Goal: Information Seeking & Learning: Learn about a topic

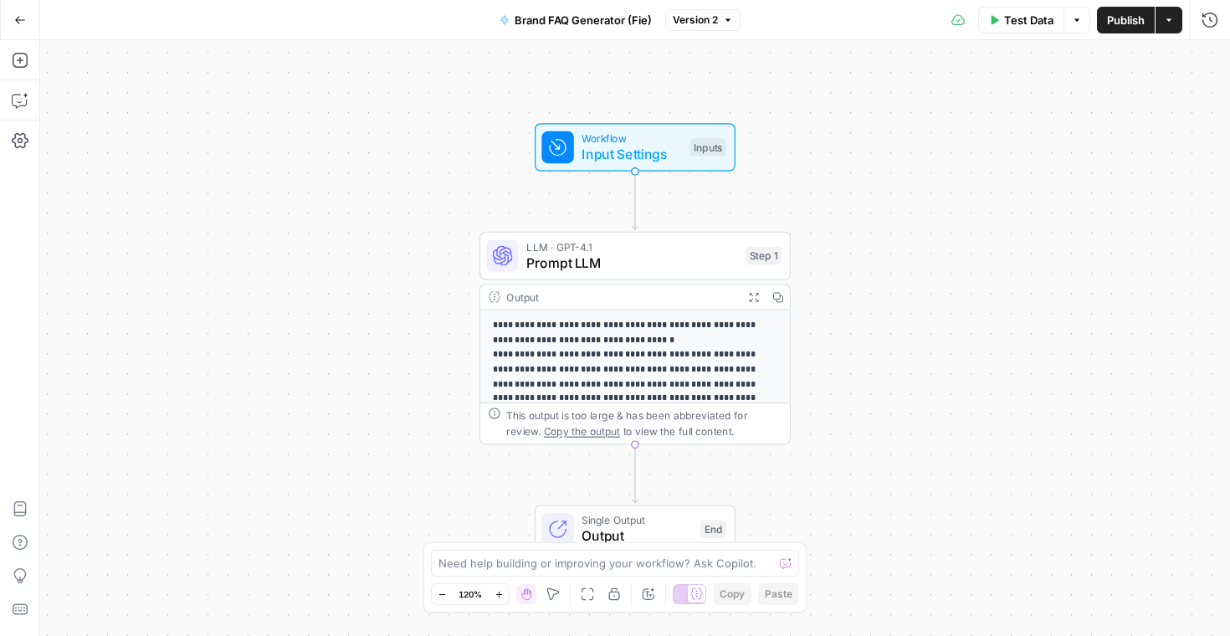
click at [23, 19] on icon "button" at bounding box center [20, 20] width 10 height 8
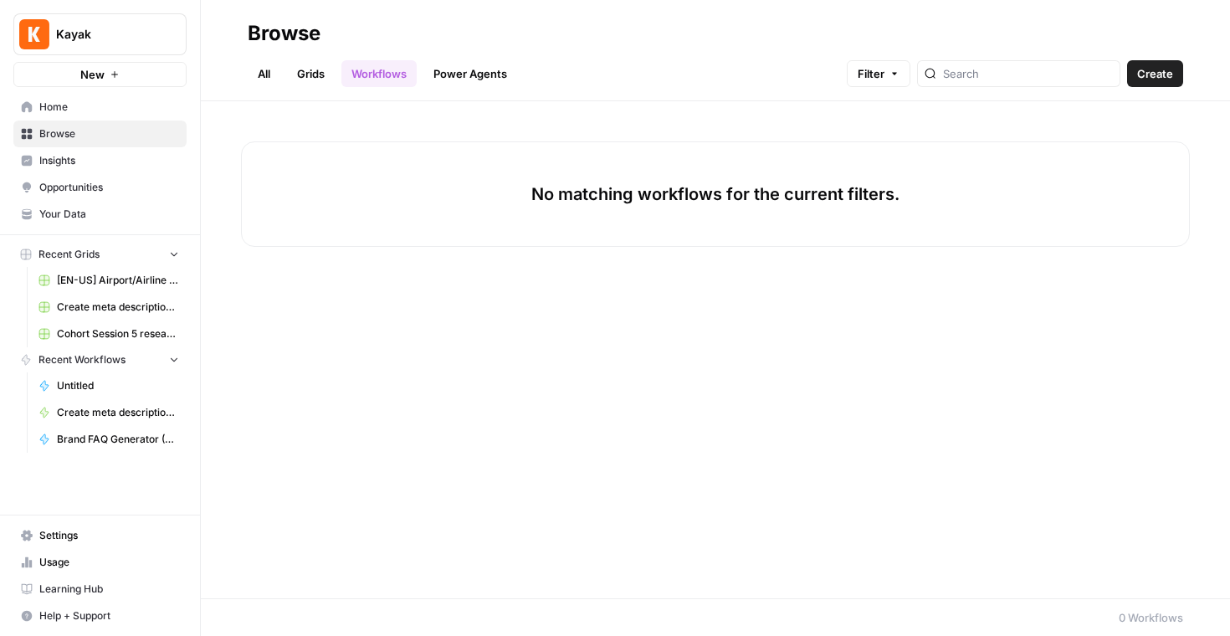
click at [69, 112] on span "Home" at bounding box center [109, 107] width 140 height 15
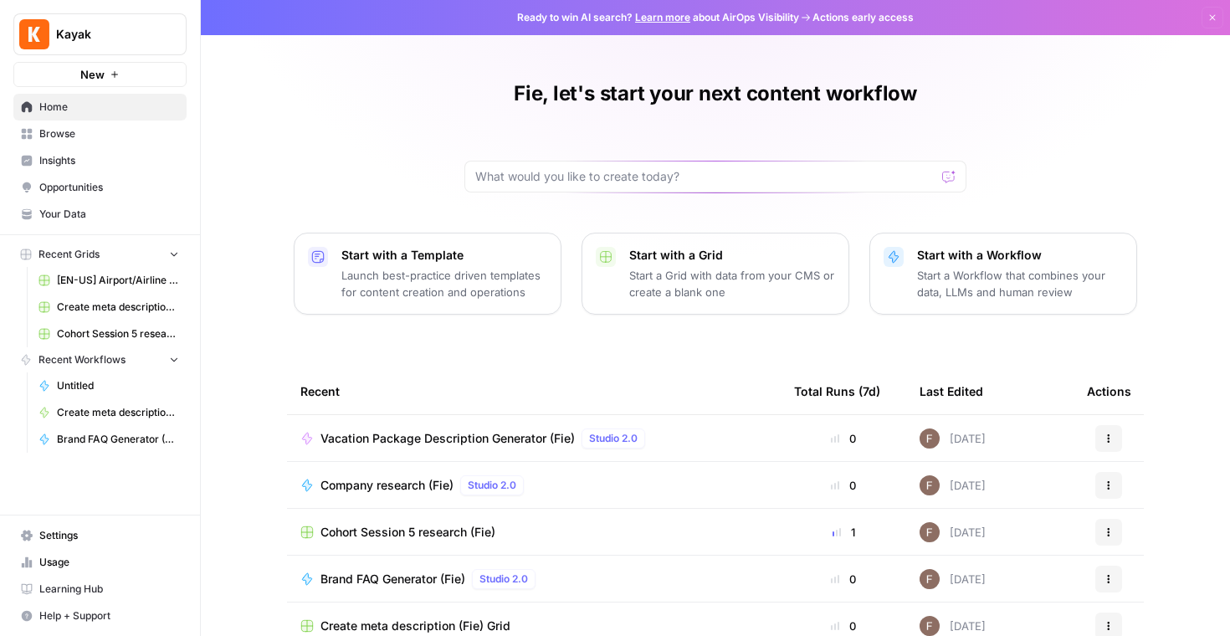
scroll to position [134, 0]
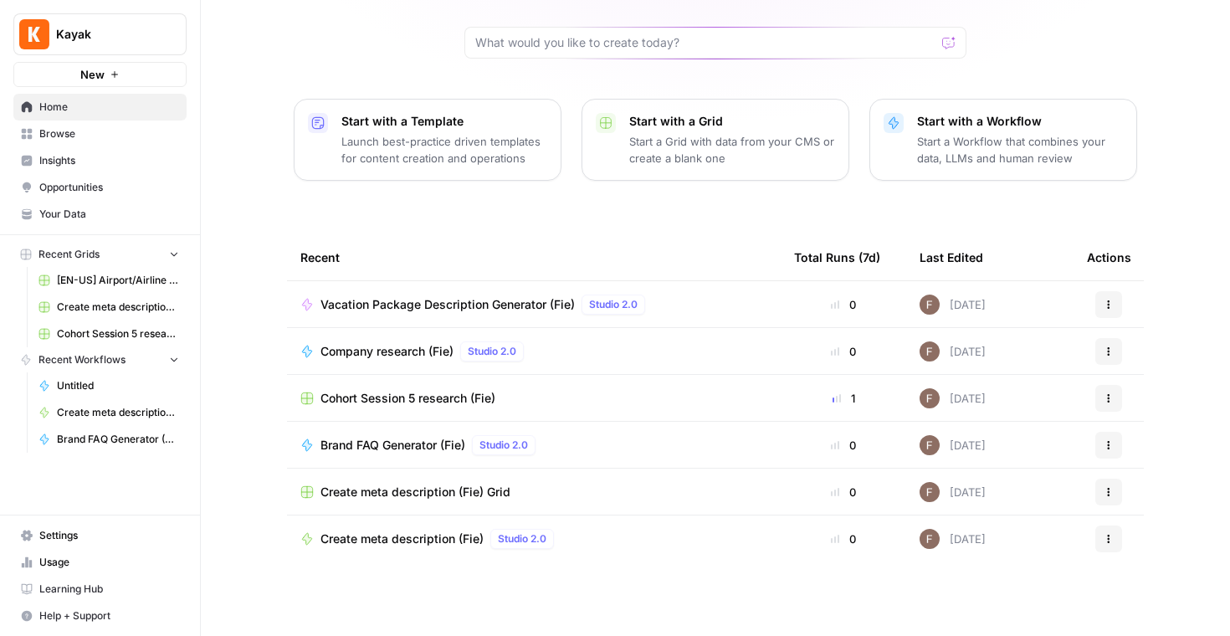
click at [182, 359] on button "Recent Workflows" at bounding box center [99, 359] width 173 height 25
click at [182, 357] on button "Recent Workflows" at bounding box center [99, 359] width 173 height 25
click at [50, 134] on span "Browse" at bounding box center [109, 133] width 140 height 15
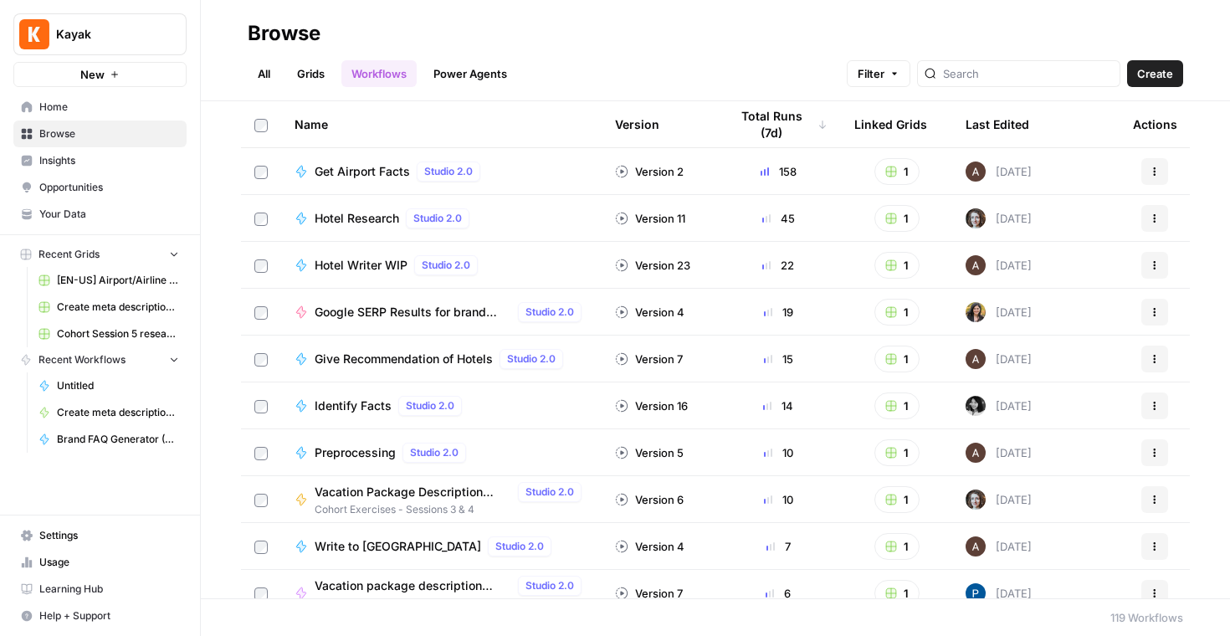
click at [336, 177] on span "Get Airport Facts" at bounding box center [362, 171] width 95 height 17
click at [51, 110] on span "Home" at bounding box center [109, 107] width 140 height 15
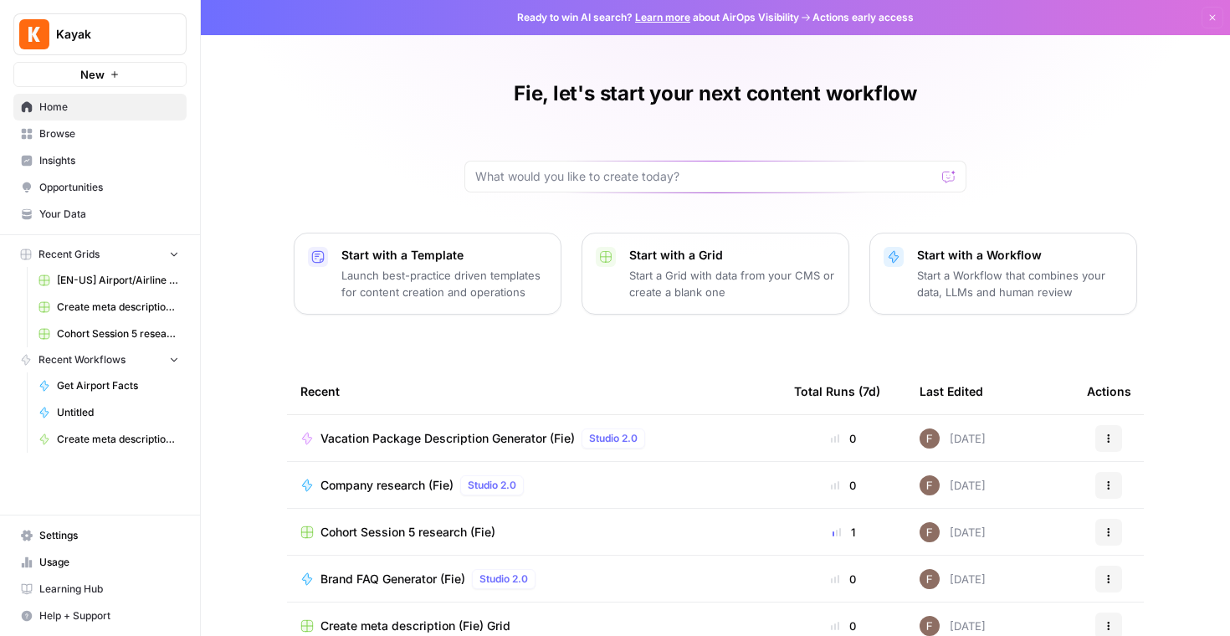
click at [99, 70] on span "New" at bounding box center [92, 74] width 24 height 17
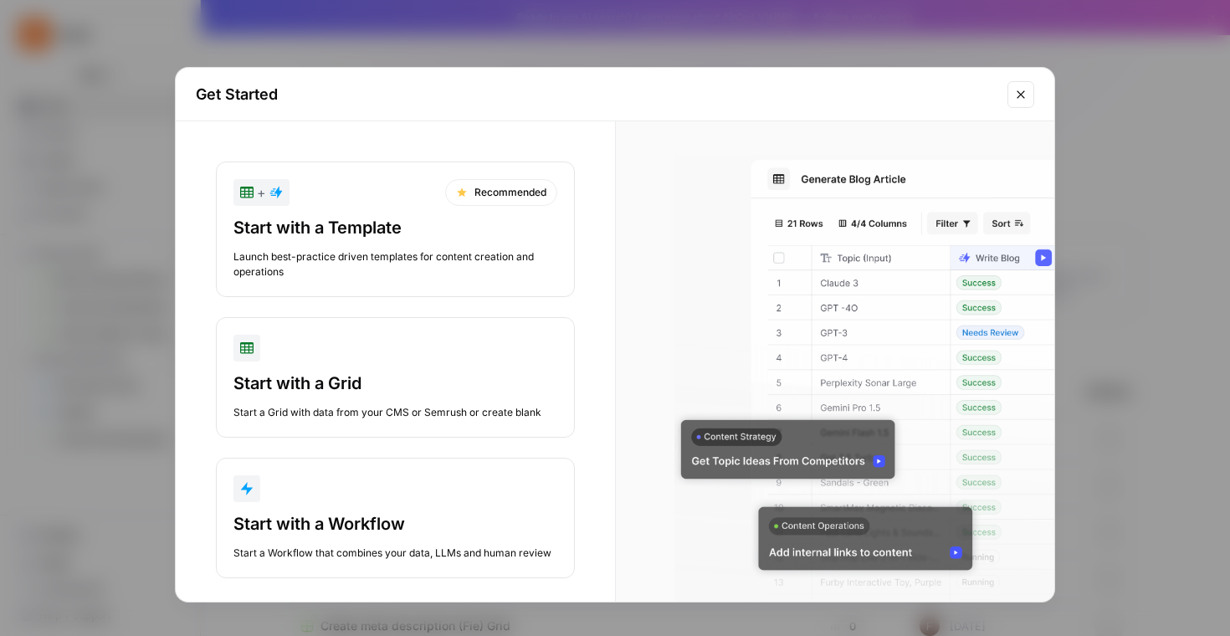
click at [362, 222] on div "Start with a Template" at bounding box center [395, 227] width 324 height 23
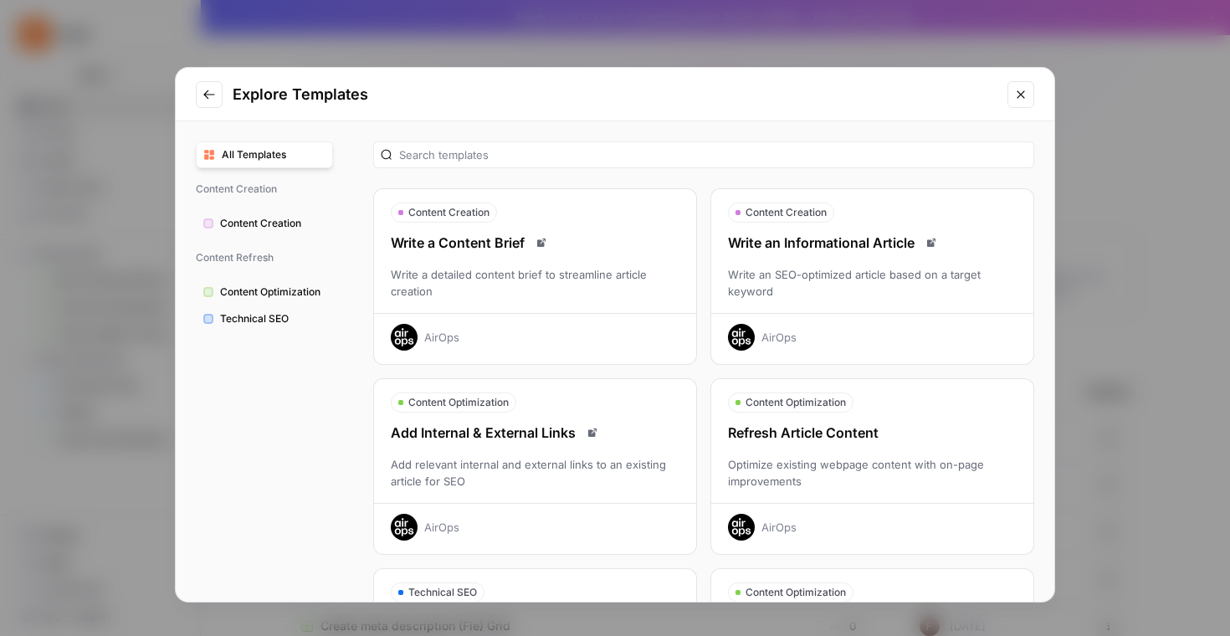
click at [291, 295] on span "Content Optimization" at bounding box center [272, 291] width 105 height 15
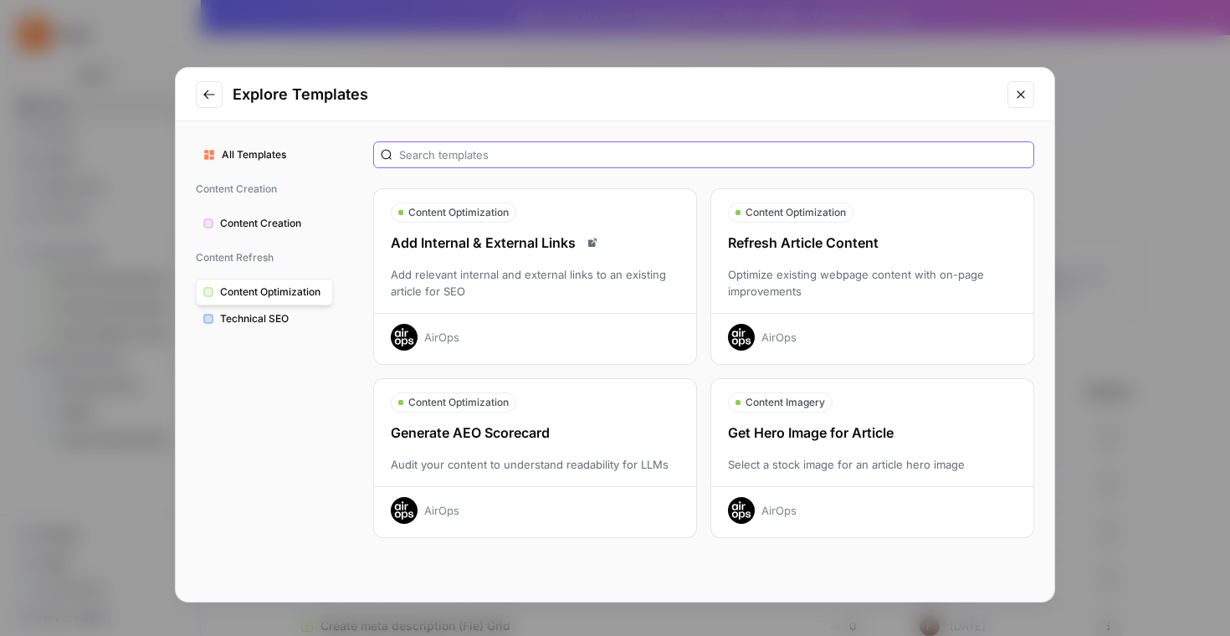
click at [447, 155] on input "text" at bounding box center [713, 154] width 628 height 17
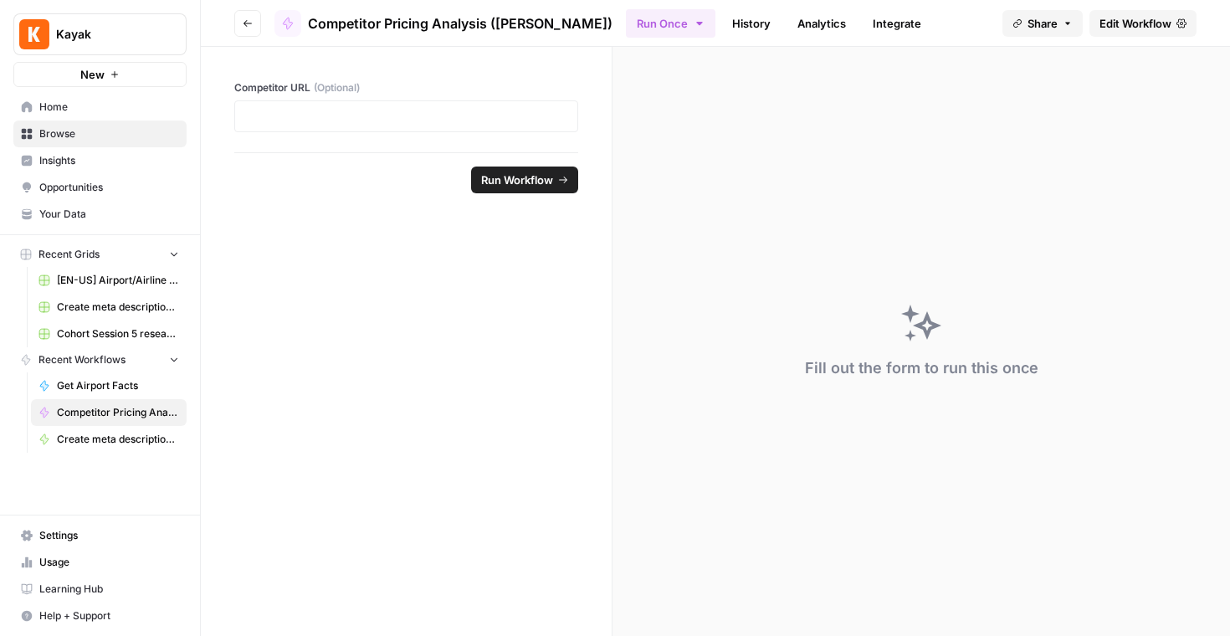
click at [419, 21] on span "Competitor Pricing Analysis (Andrea)" at bounding box center [460, 23] width 305 height 20
click at [252, 25] on icon "button" at bounding box center [248, 23] width 10 height 10
click at [246, 26] on icon "button" at bounding box center [248, 23] width 10 height 10
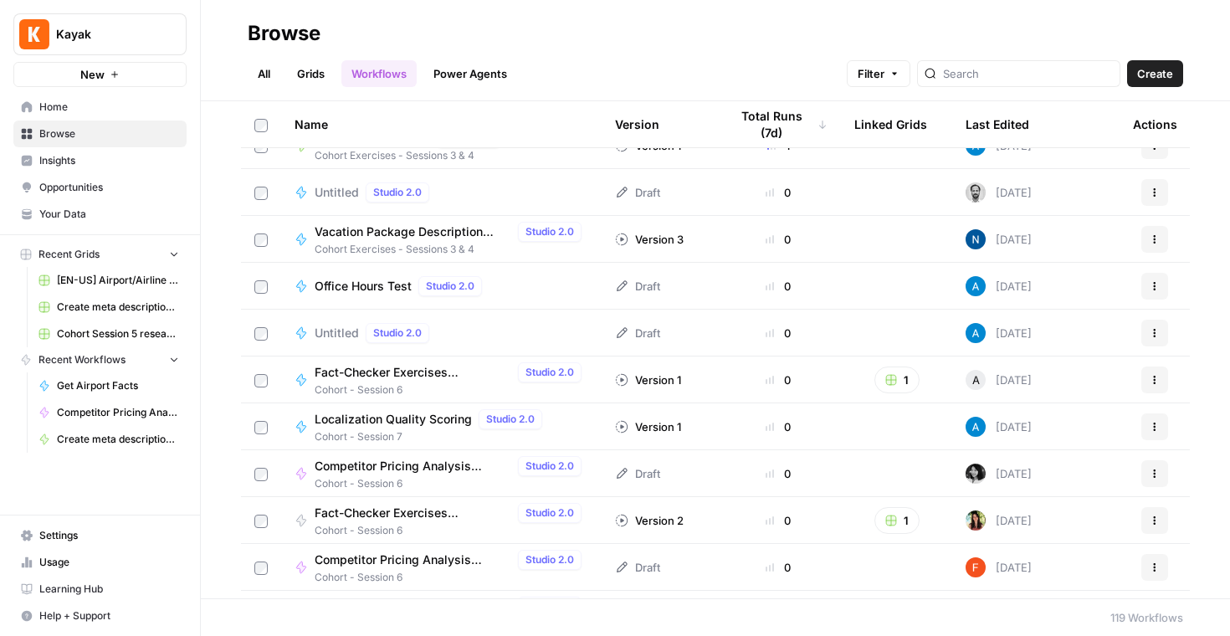
scroll to position [1206, 0]
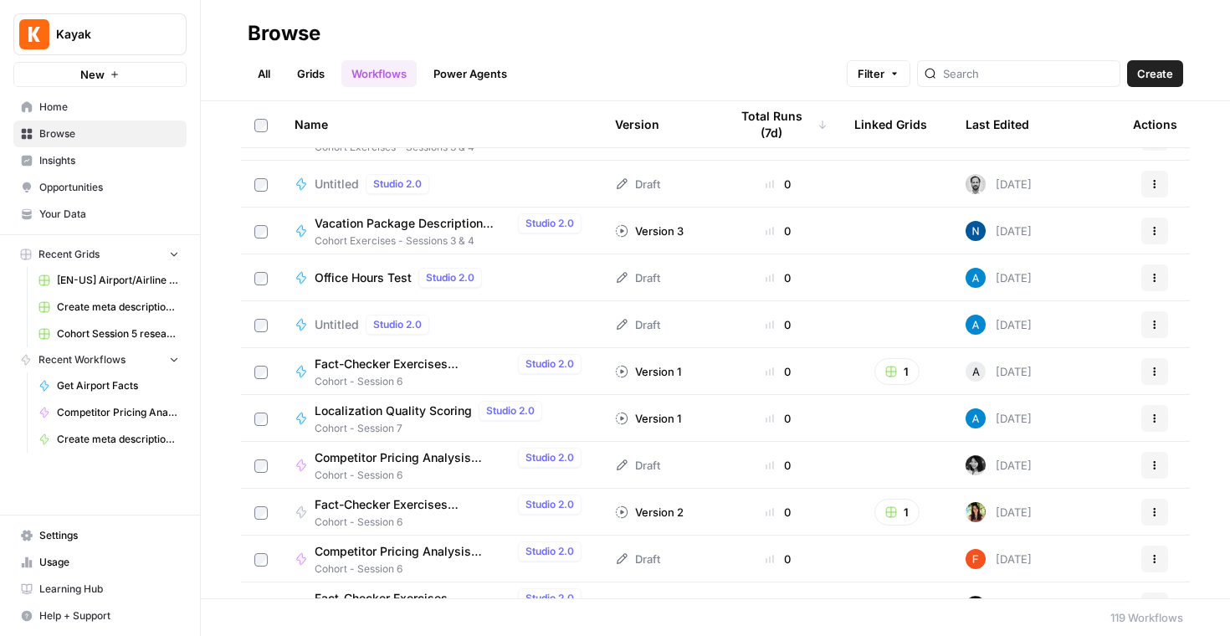
click at [366, 362] on span "Fact-Checker Exercises (AndreCova)" at bounding box center [413, 364] width 197 height 17
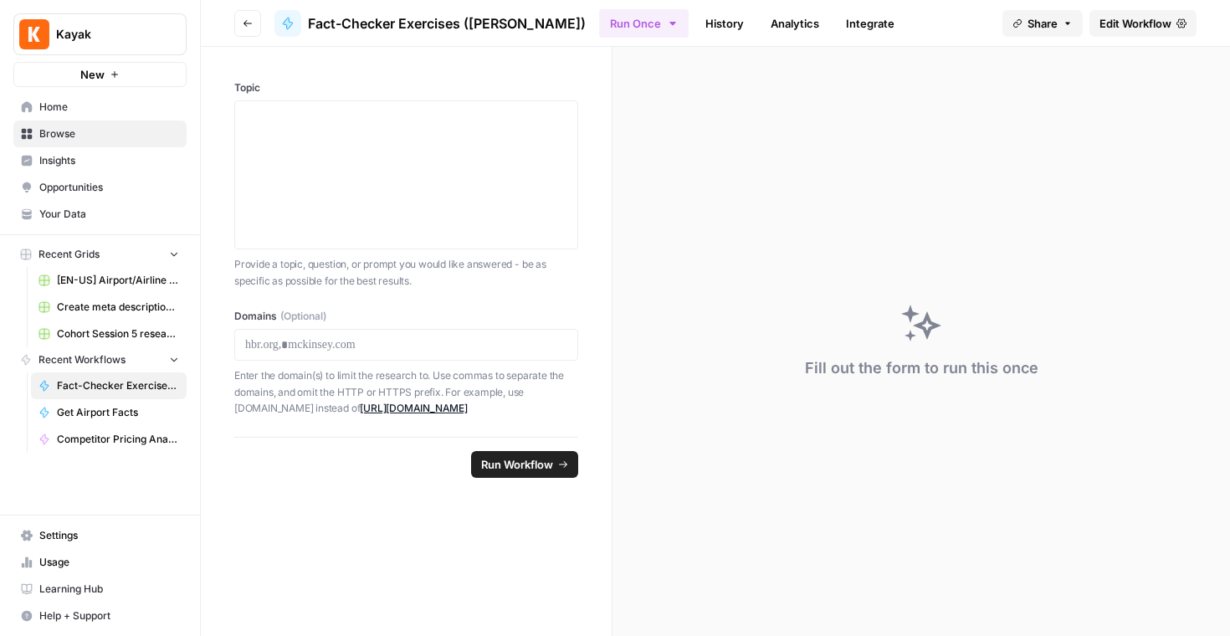
click at [289, 23] on icon at bounding box center [287, 24] width 9 height 12
click at [695, 22] on link "History" at bounding box center [724, 23] width 59 height 27
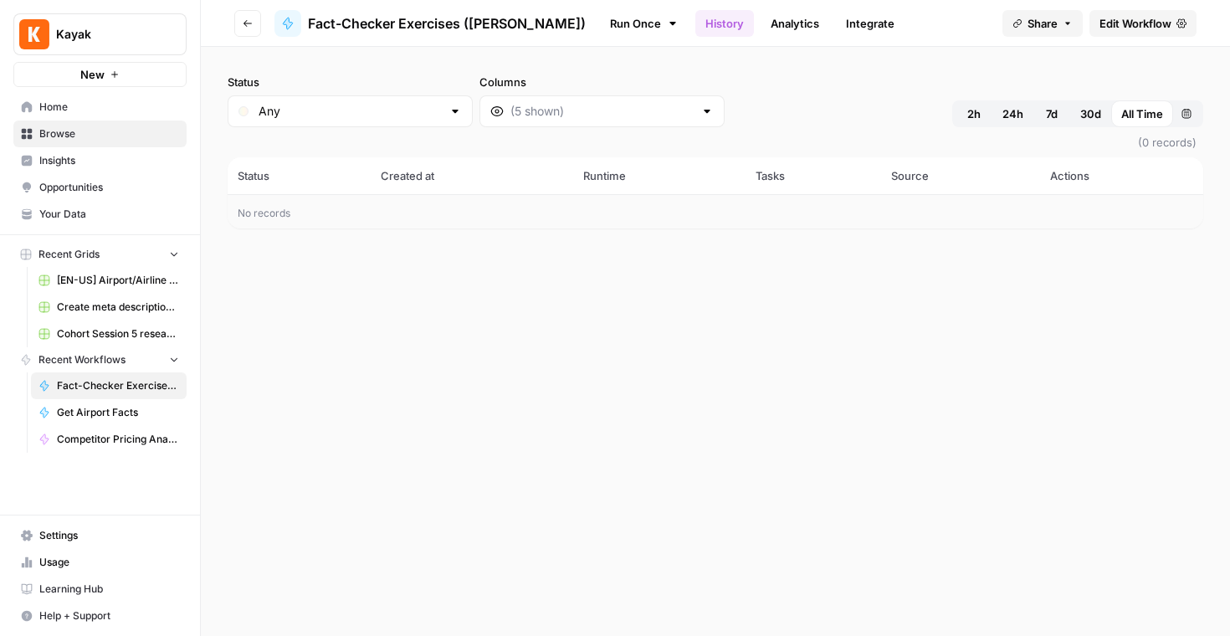
click at [761, 27] on link "Analytics" at bounding box center [795, 23] width 69 height 27
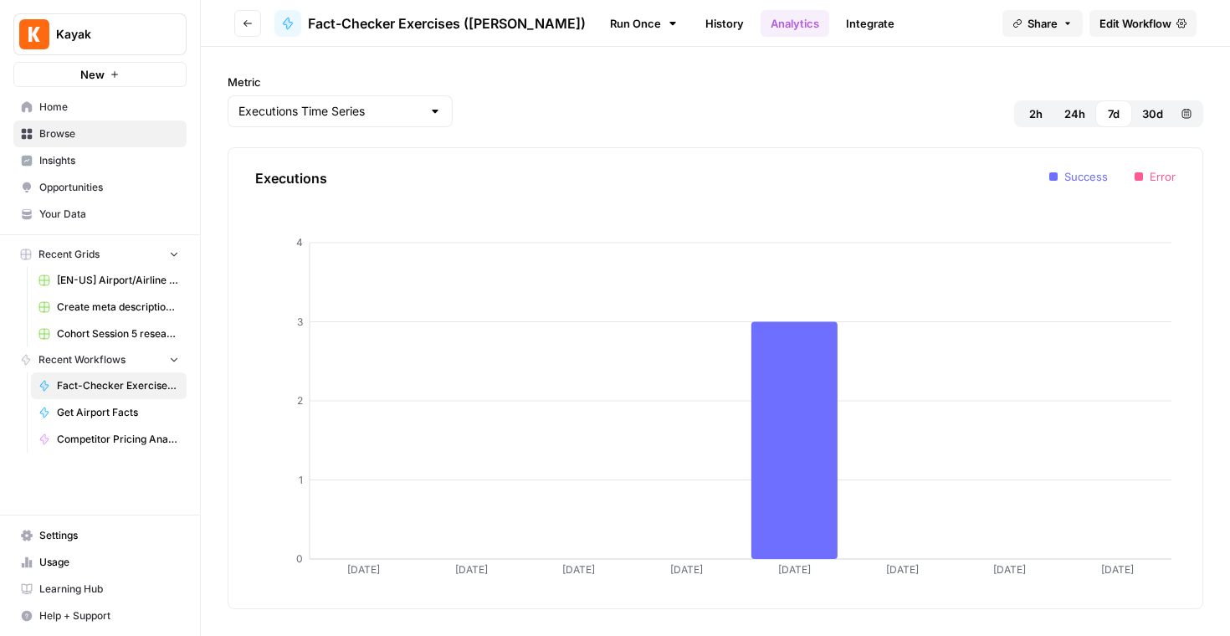
click at [235, 23] on button "Go back" at bounding box center [247, 23] width 27 height 27
